Goal: Task Accomplishment & Management: Complete application form

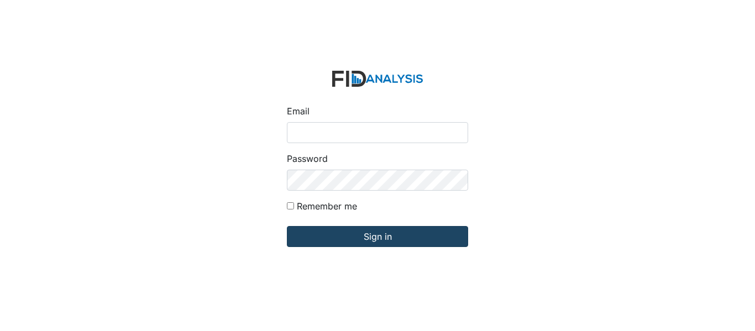
type input "[EMAIL_ADDRESS][PERSON_NAME][DOMAIN_NAME]"
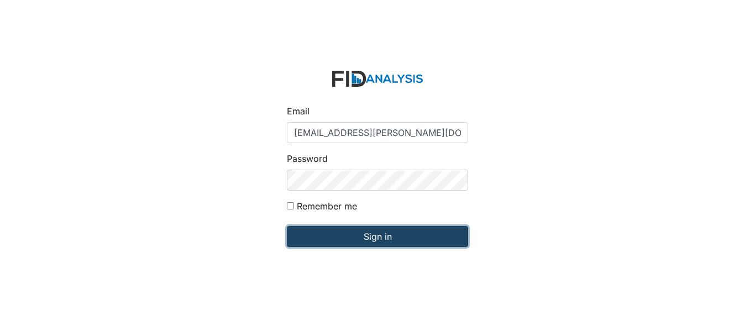
click at [391, 234] on input "Sign in" at bounding box center [377, 236] width 181 height 21
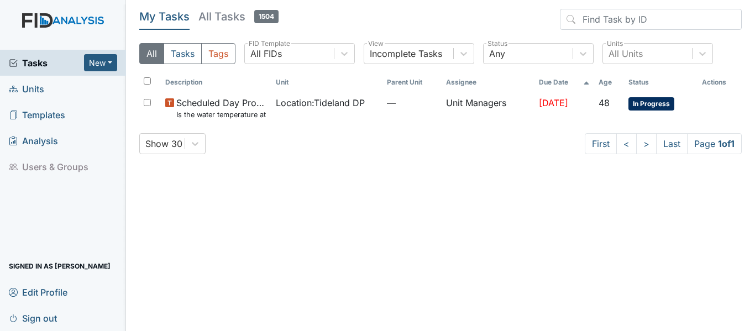
click at [75, 92] on link "Units" at bounding box center [63, 89] width 126 height 26
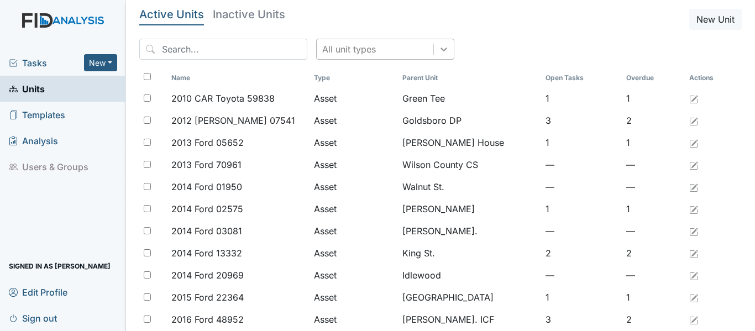
click at [439, 52] on icon at bounding box center [444, 49] width 11 height 11
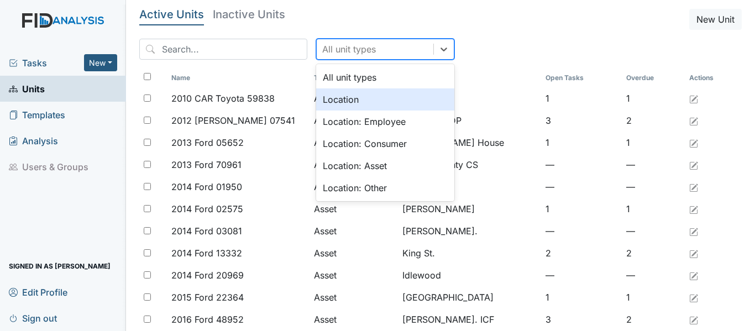
click at [373, 100] on div "Location" at bounding box center [385, 99] width 138 height 22
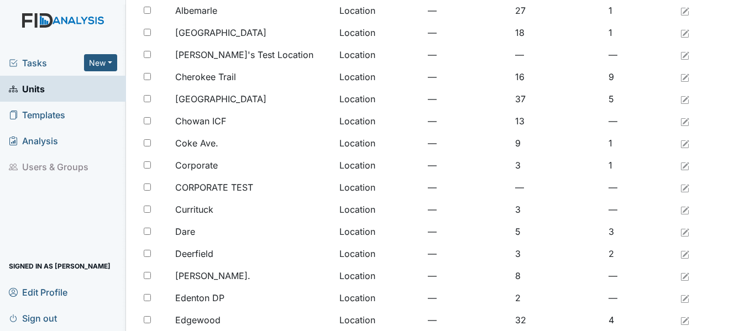
scroll to position [910, 0]
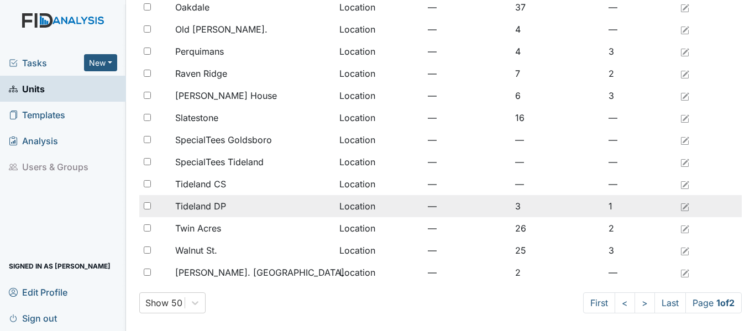
click at [216, 208] on span "Tideland DP" at bounding box center [200, 206] width 51 height 13
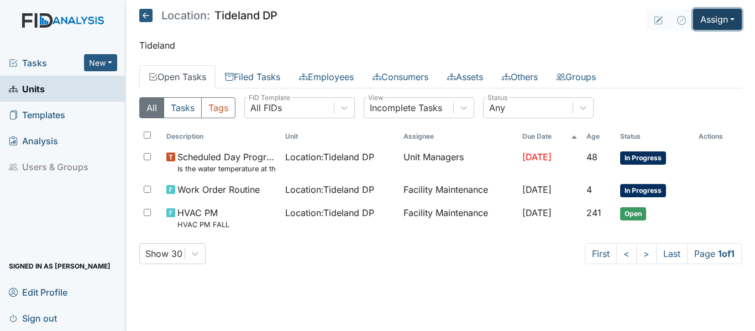
click at [720, 15] on button "Assign" at bounding box center [718, 19] width 49 height 21
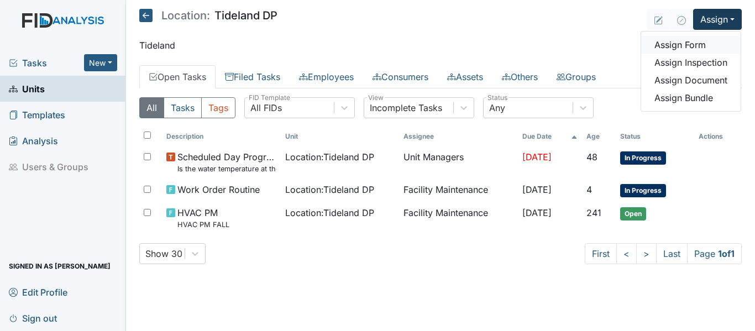
click at [716, 50] on link "Assign Form" at bounding box center [692, 45] width 100 height 18
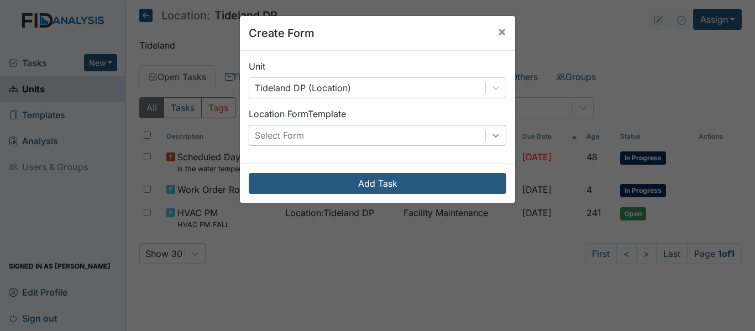
click at [499, 135] on div at bounding box center [496, 136] width 20 height 20
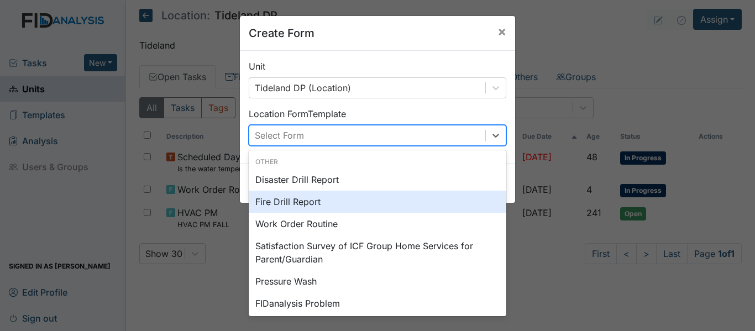
click at [389, 206] on div "Fire Drill Report" at bounding box center [378, 202] width 258 height 22
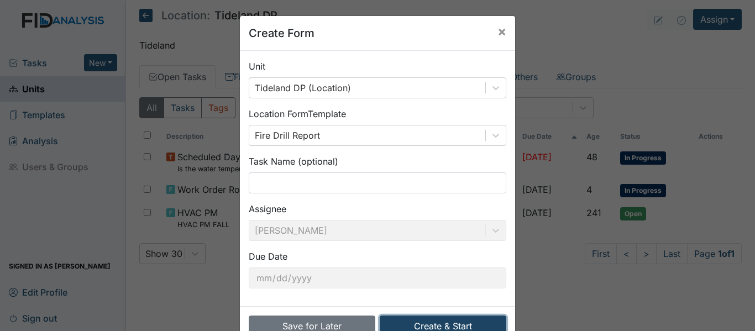
click at [450, 321] on button "Create & Start" at bounding box center [443, 326] width 127 height 21
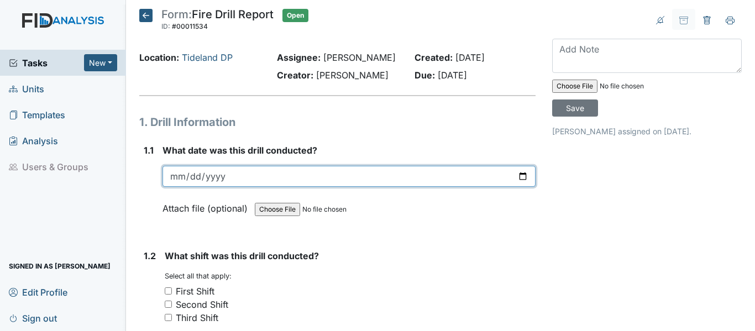
click at [189, 187] on input "date" at bounding box center [349, 176] width 373 height 21
click at [176, 187] on input "date" at bounding box center [349, 176] width 373 height 21
type input "2025-09-09"
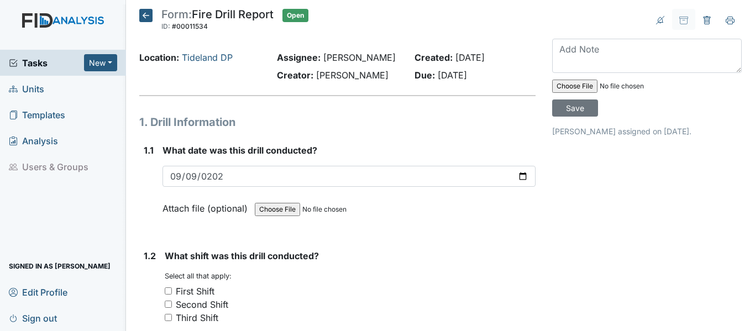
click at [168, 295] on input "First Shift" at bounding box center [168, 291] width 7 height 7
checkbox input "true"
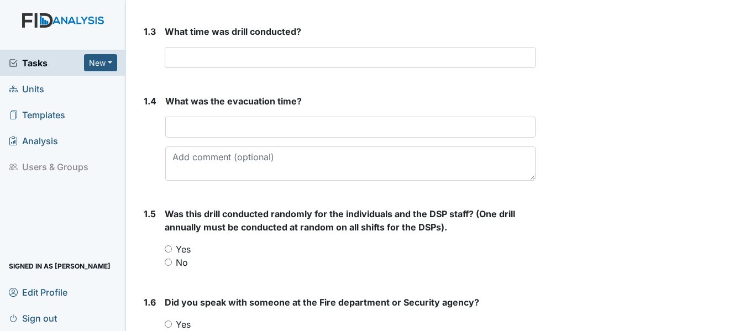
scroll to position [332, 0]
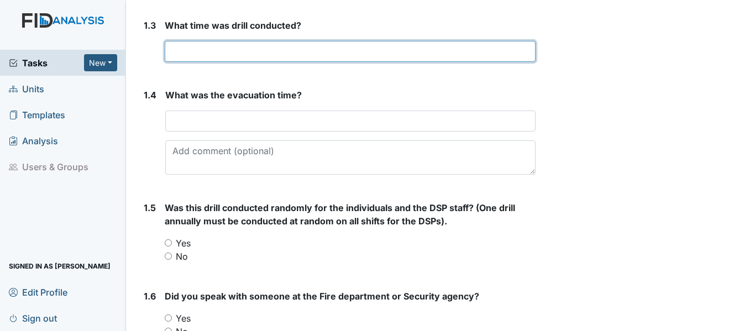
click at [289, 62] on input "text" at bounding box center [350, 51] width 371 height 21
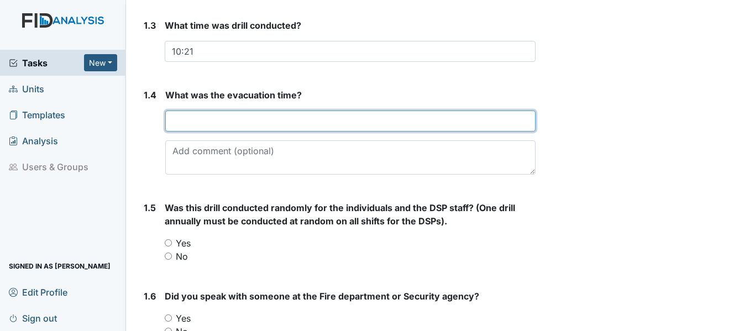
click at [189, 132] on input "text" at bounding box center [350, 121] width 371 height 21
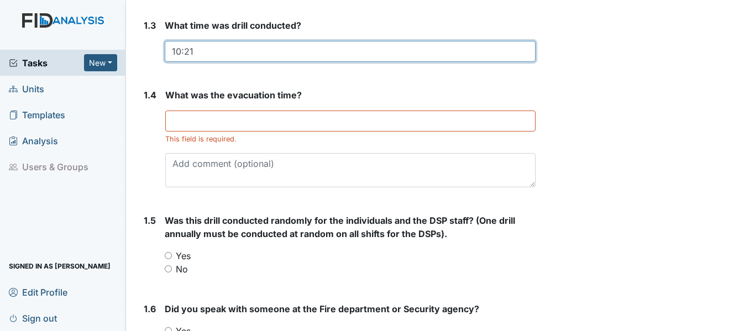
click at [189, 62] on input "10:21" at bounding box center [350, 51] width 371 height 21
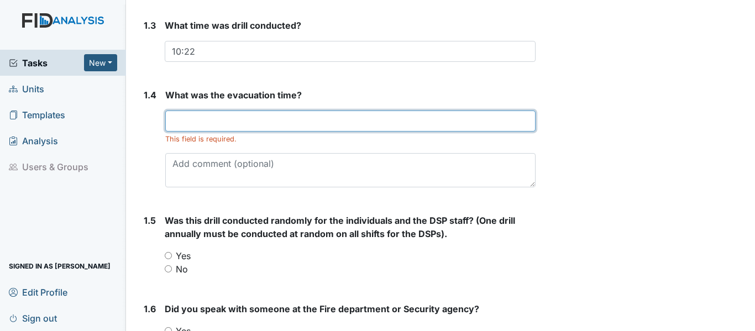
click at [204, 132] on input "text" at bounding box center [350, 121] width 371 height 21
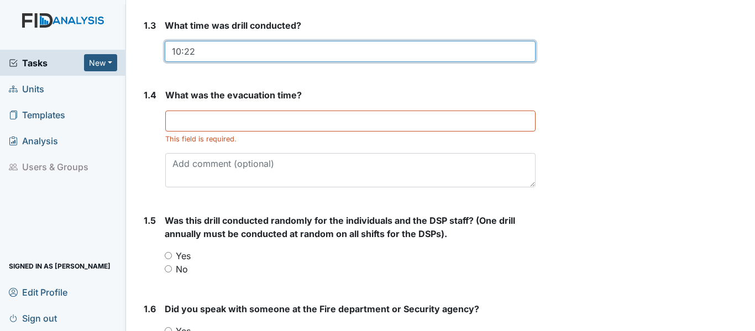
click at [195, 62] on input "10:22" at bounding box center [350, 51] width 371 height 21
type input "10:22am"
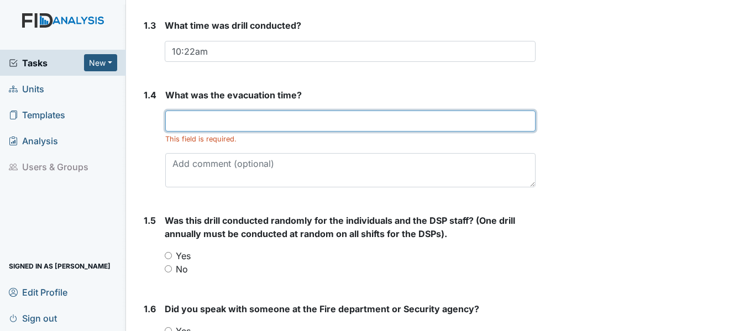
click at [204, 132] on input "text" at bounding box center [350, 121] width 371 height 21
type input "4 minutes"
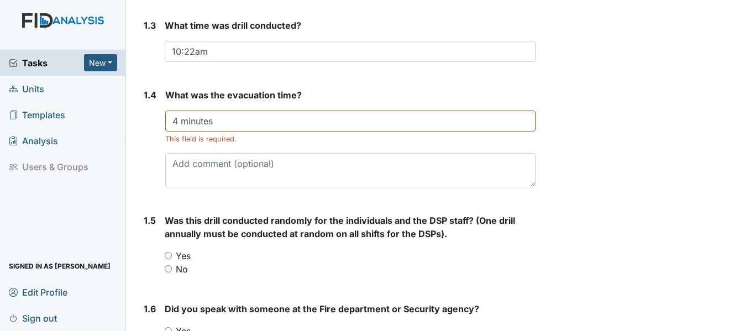
click at [166, 259] on input "Yes" at bounding box center [168, 255] width 7 height 7
radio input "true"
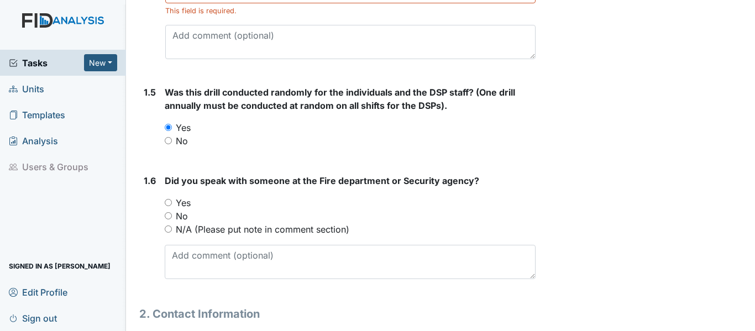
scroll to position [503, 0]
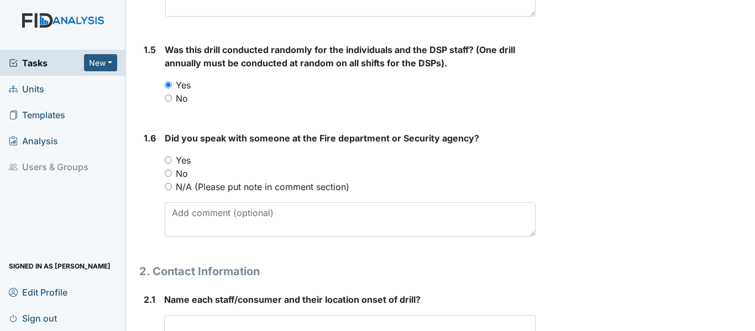
click at [173, 194] on div "N/A (Please put note in comment section)" at bounding box center [350, 186] width 371 height 13
click at [170, 190] on input "N/A (Please put note in comment section)" at bounding box center [168, 186] width 7 height 7
radio input "true"
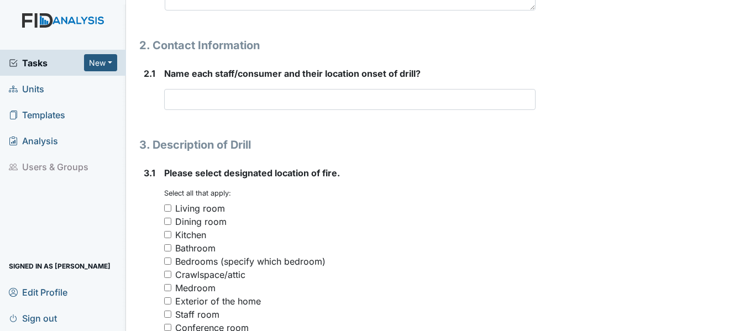
scroll to position [739, 0]
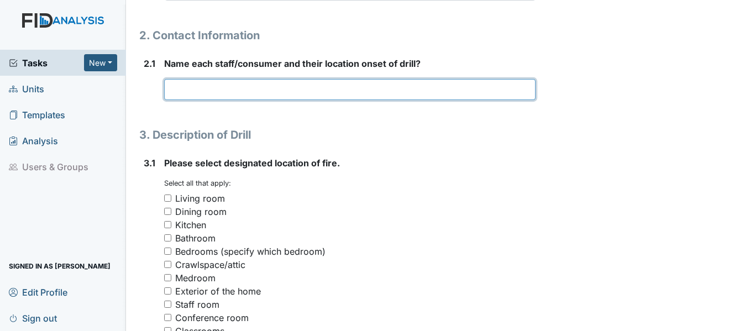
click at [213, 100] on input "text" at bounding box center [350, 89] width 372 height 21
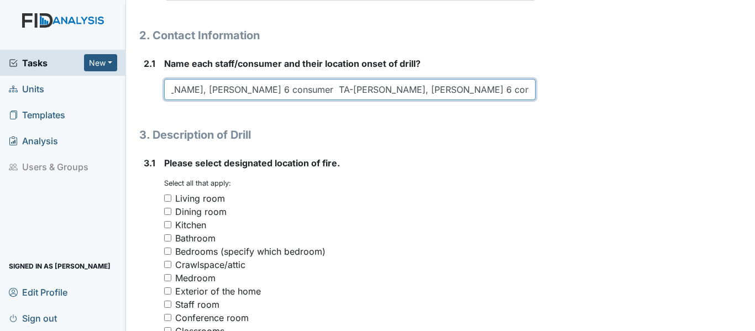
scroll to position [0, 350]
click at [289, 100] on input "BH-D. Warren, T. Booth 6consumers, MM-S. Harris, K. White, R. Smith 6 consumer …" at bounding box center [350, 89] width 372 height 21
drag, startPoint x: 338, startPoint y: 119, endPoint x: 293, endPoint y: 124, distance: 46.1
click at [293, 100] on input "BH-D. Warren, T. Booth 6consumers, MM-S. Harris, K. White, R. Smith 6 consumer …" at bounding box center [350, 89] width 372 height 21
click at [527, 100] on input "BH-D. Warren, T. Booth 6consumers, MM-S. Harris, K. White, R. Smith 6 consumer …" at bounding box center [350, 89] width 372 height 21
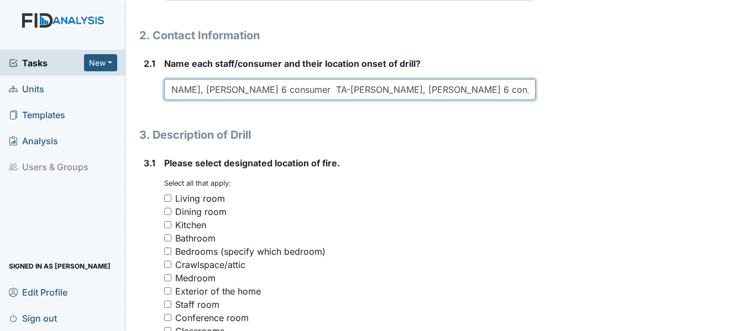
click at [525, 100] on input "BH-D. Warren, T. Booth 6consumers, MM-S. Harris, K. White, R. Smith 6 consumer …" at bounding box center [350, 89] width 372 height 21
click at [294, 100] on input "BH-D. Warren, T. Booth 6consumers, MM-S. Harris, K. White, R. Smith 6 consumer …" at bounding box center [350, 89] width 372 height 21
click at [519, 100] on input "BH-D. Warren, T. Booth 6consumers, MM-S. Harris, K. White, R. Smith 6 consumer …" at bounding box center [350, 89] width 372 height 21
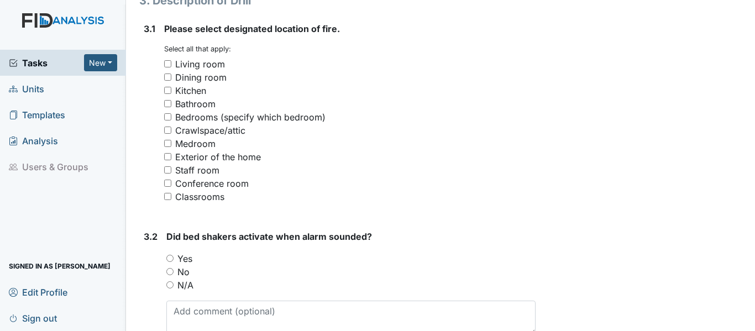
scroll to position [884, 0]
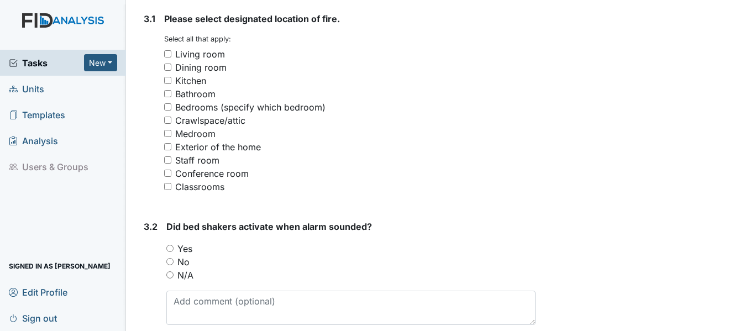
type input "BH-D. Warren, T. Booth 6consumers, MM-S. Harris, K. White, R. Smith 6 consumer …"
click at [166, 177] on input "Conference room" at bounding box center [167, 173] width 7 height 7
checkbox input "true"
click at [169, 279] on input "N/A" at bounding box center [169, 275] width 7 height 7
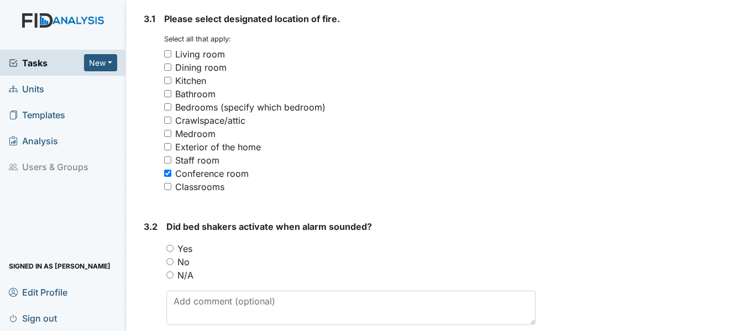
radio input "true"
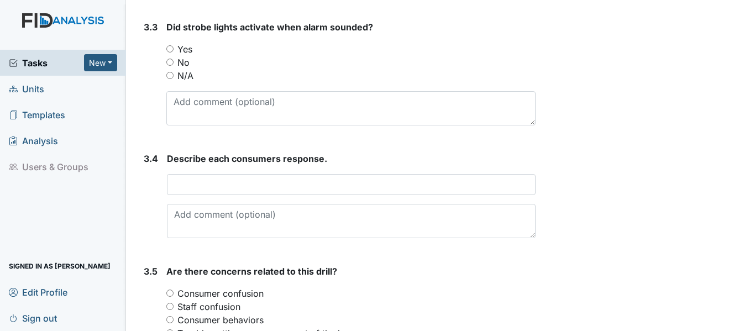
scroll to position [1218, 0]
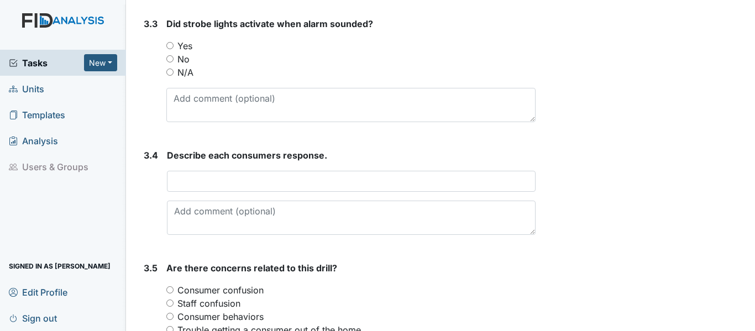
click at [173, 49] on input "Yes" at bounding box center [169, 45] width 7 height 7
radio input "true"
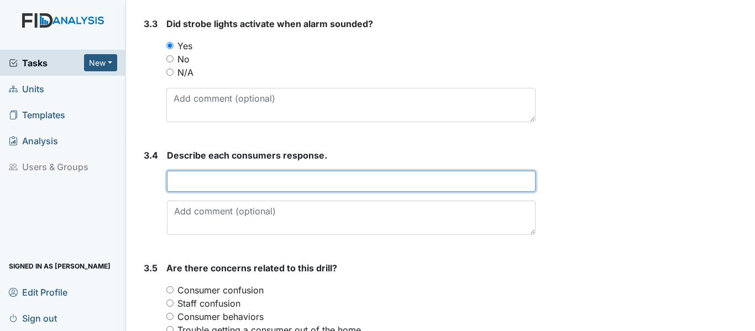
click at [210, 192] on input "text" at bounding box center [351, 181] width 369 height 21
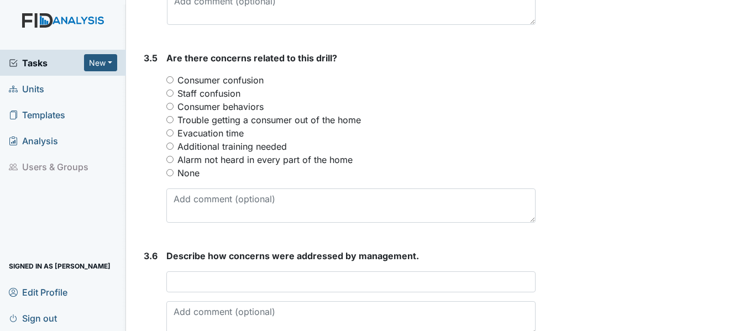
scroll to position [1432, 0]
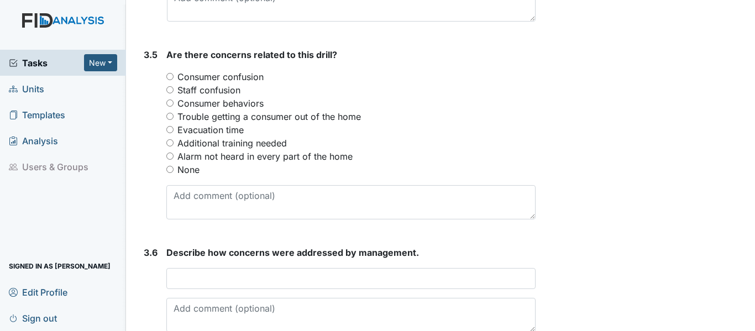
type input "all consumers moved except DF waiting for wheelchair causing a hold up in the h…"
click at [172, 107] on input "Consumer behaviors" at bounding box center [169, 103] width 7 height 7
radio input "true"
click at [174, 123] on div "Trouble getting a consumer out of the home" at bounding box center [350, 116] width 369 height 13
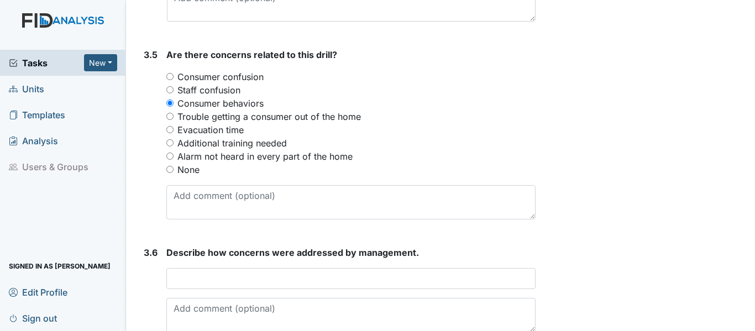
click at [170, 120] on input "Trouble getting a consumer out of the home" at bounding box center [169, 116] width 7 height 7
radio input "true"
click at [169, 110] on div "Consumer behaviors" at bounding box center [350, 103] width 369 height 13
click at [168, 107] on input "Consumer behaviors" at bounding box center [169, 103] width 7 height 7
radio input "true"
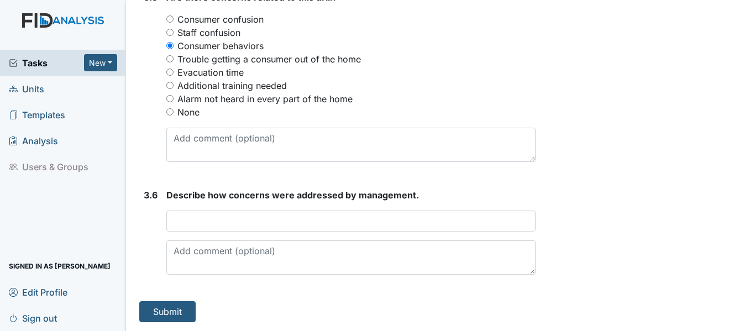
scroll to position [1516, 0]
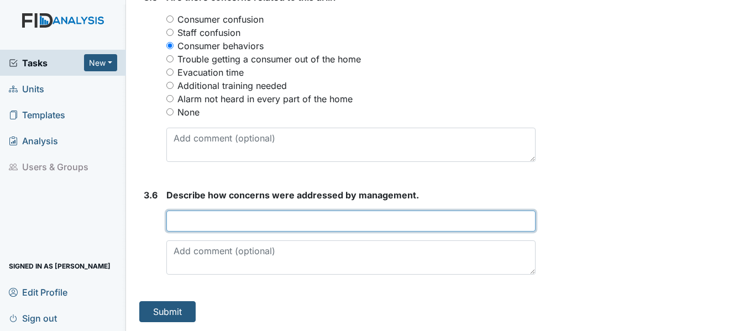
click at [174, 221] on input "text" at bounding box center [350, 221] width 369 height 21
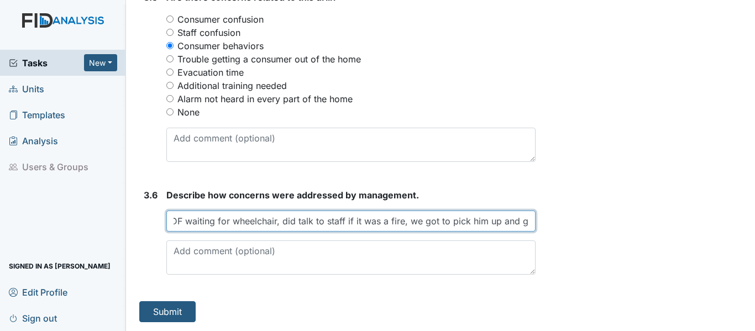
scroll to position [0, 8]
type input "DF waiting for wheelchair, did talk to staff if it was a fire, we got to pick h…"
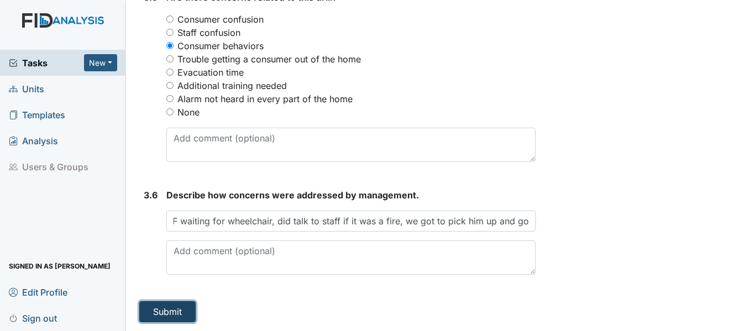
scroll to position [0, 0]
click at [168, 318] on button "Submit" at bounding box center [167, 311] width 56 height 21
